Goal: Task Accomplishment & Management: Use online tool/utility

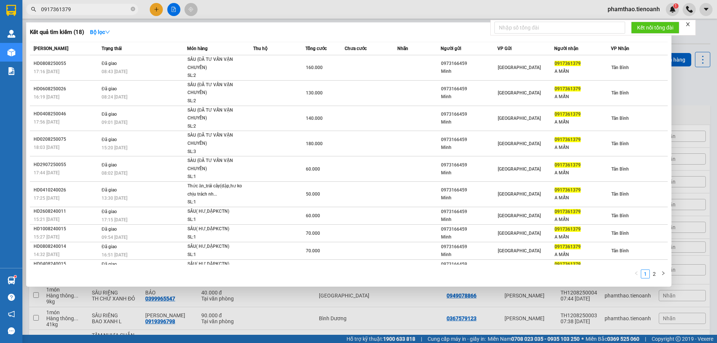
click at [678, 94] on div at bounding box center [358, 171] width 717 height 343
click at [133, 12] on span at bounding box center [133, 9] width 4 height 7
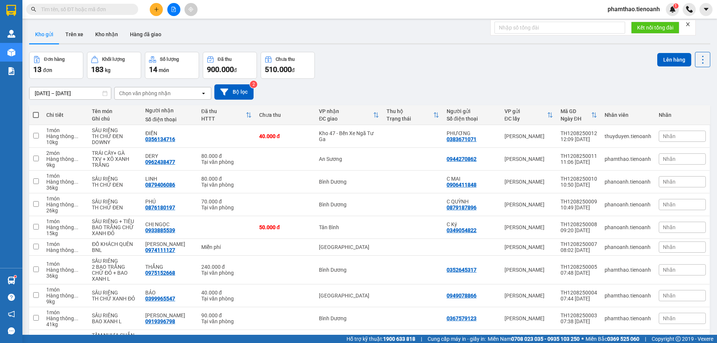
click at [108, 8] on input "text" at bounding box center [85, 9] width 88 height 8
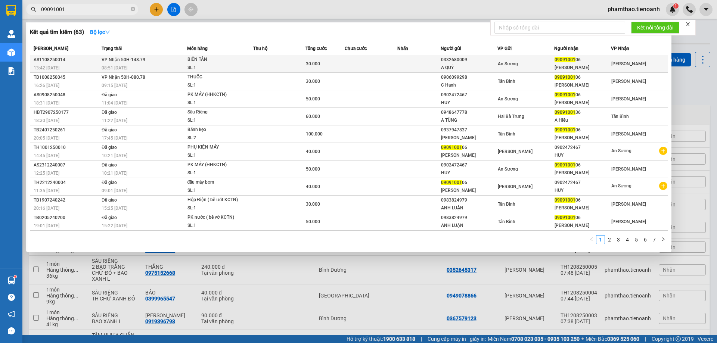
type input "09091001"
click at [165, 56] on td "VP Nhận 50H-148.79 08:51 [DATE]" at bounding box center [143, 64] width 87 height 18
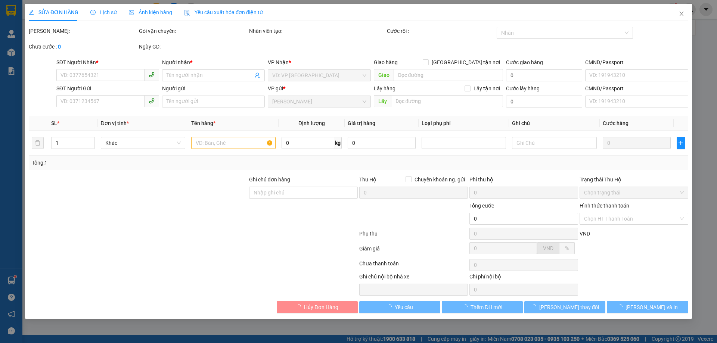
type input "0909100106"
type input "[PERSON_NAME]"
type input "0332680009"
type input "A QUÝ"
type input "30.000"
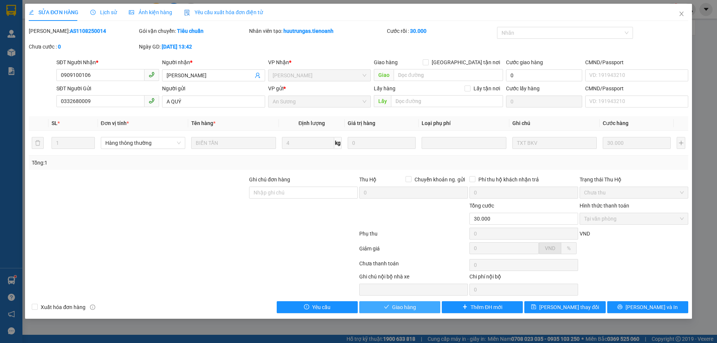
click at [408, 312] on button "Giao hàng" at bounding box center [399, 307] width 81 height 12
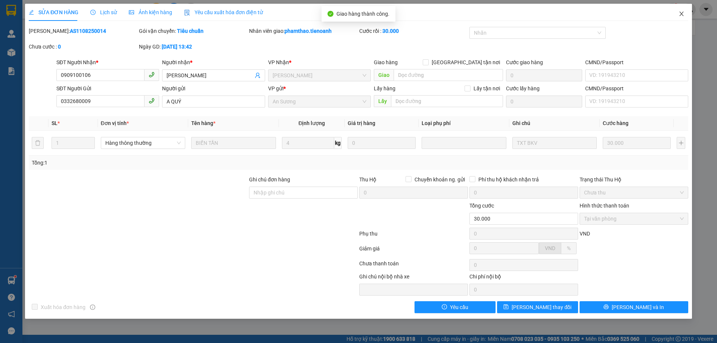
click at [681, 12] on icon "close" at bounding box center [682, 14] width 6 height 6
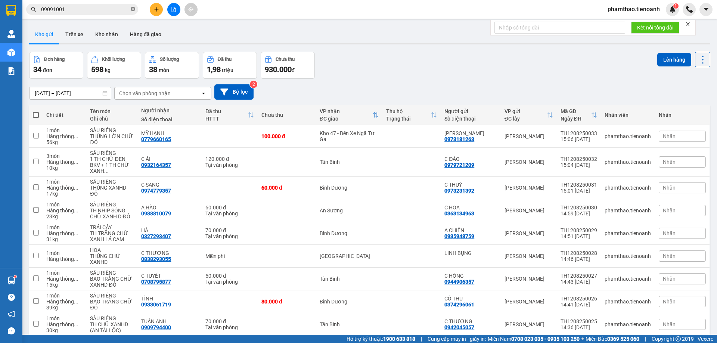
click at [133, 10] on icon "close-circle" at bounding box center [133, 9] width 4 height 4
paste input "0938170809"
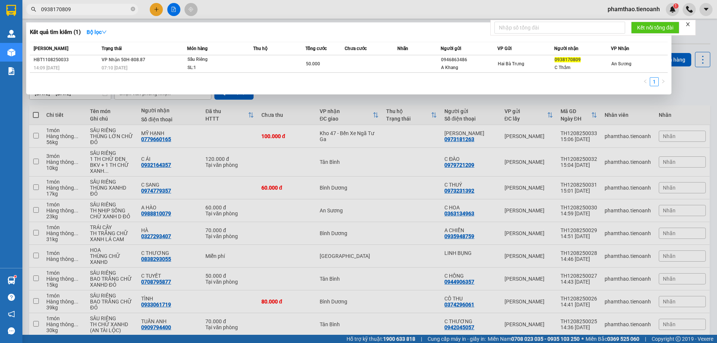
type input "0938170809"
